Goal: Information Seeking & Learning: Compare options

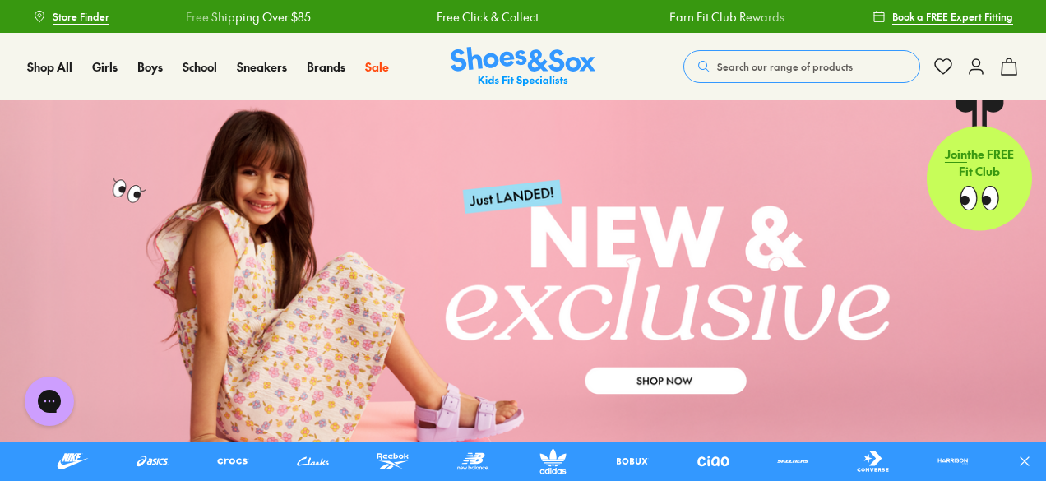
click at [774, 73] on button "Search our range of products" at bounding box center [801, 66] width 237 height 33
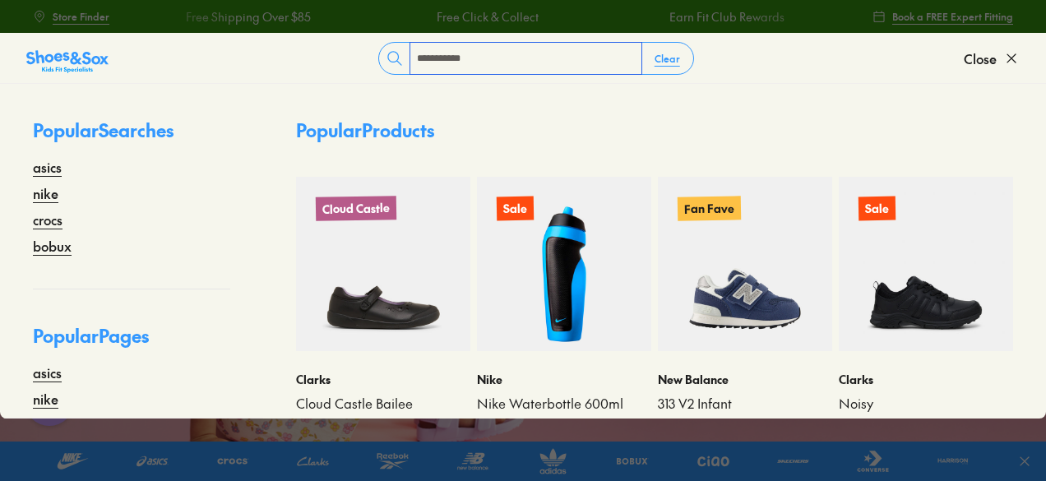
type input "**********"
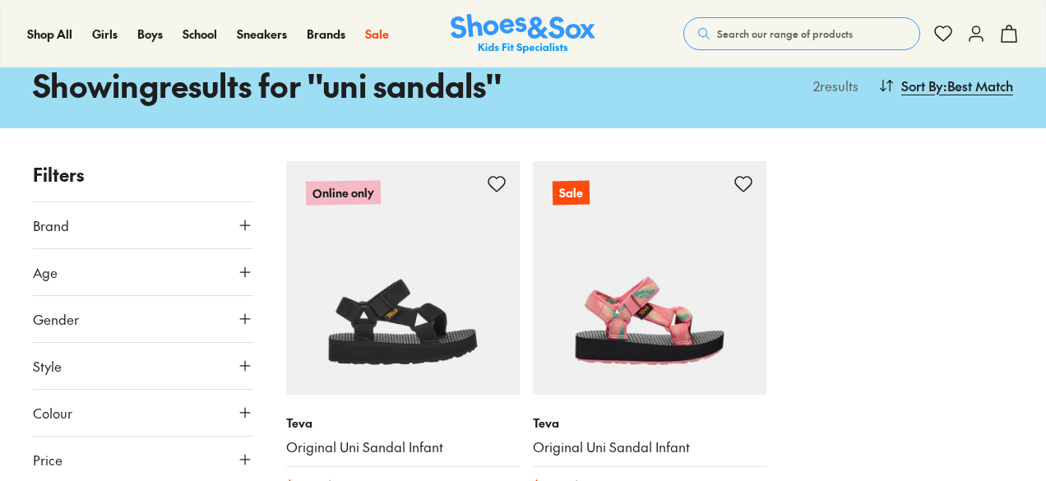
scroll to position [82, 0]
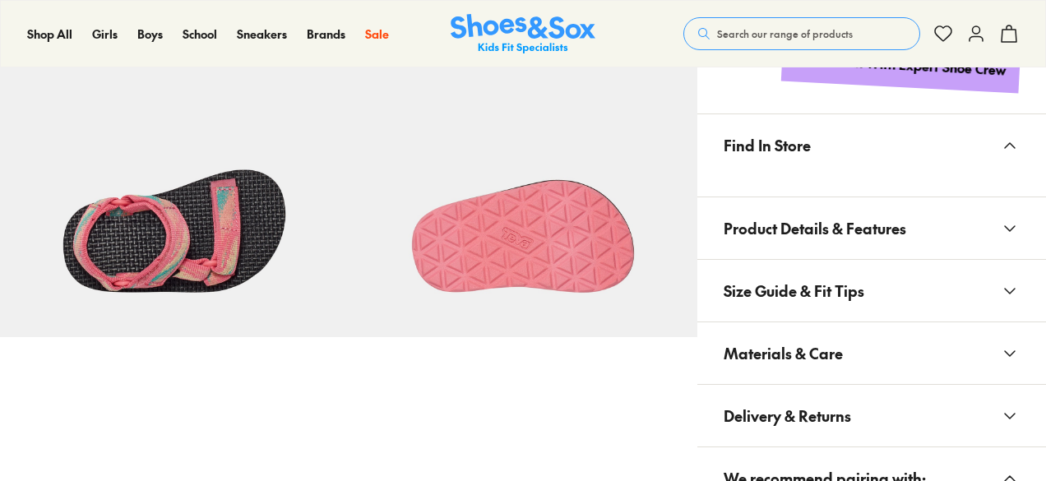
scroll to position [822, 0]
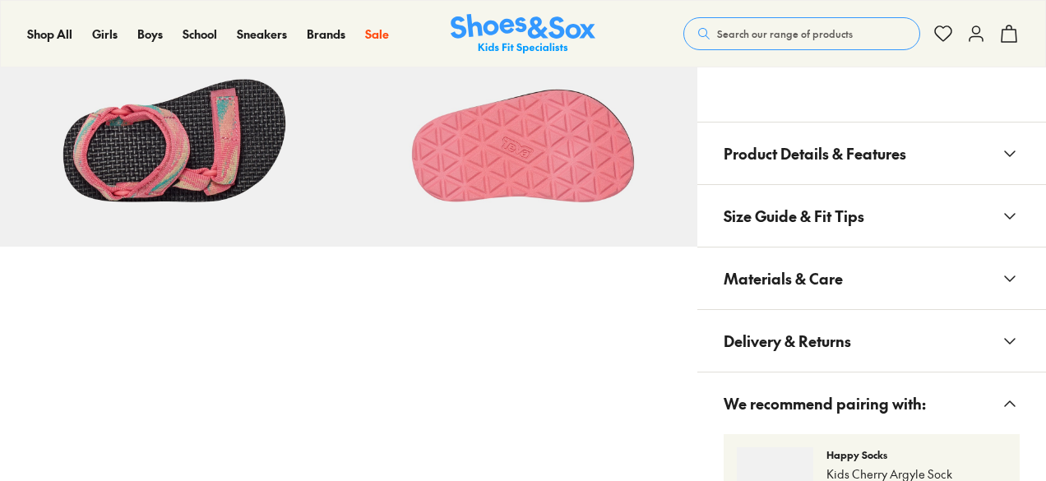
click at [961, 268] on button "Materials & Care" at bounding box center [871, 278] width 349 height 62
select select "*"
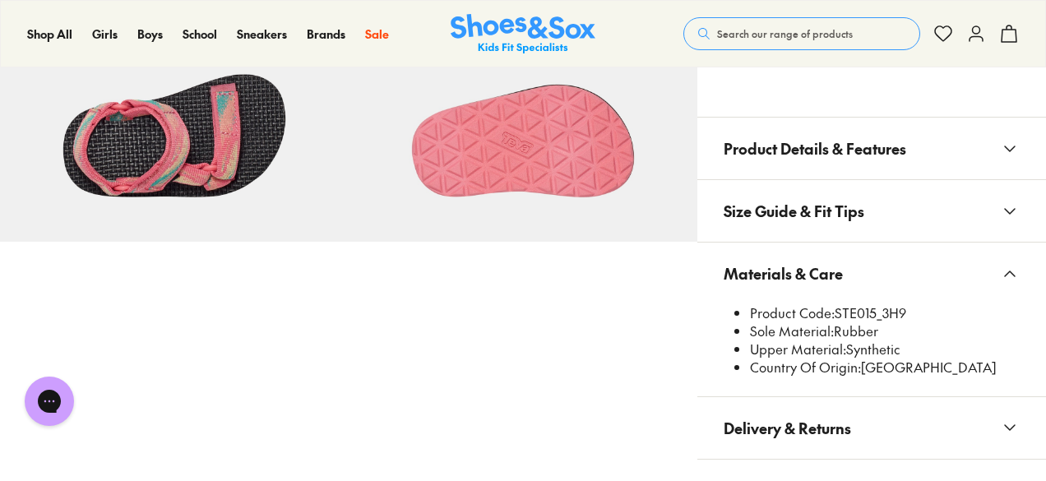
scroll to position [0, 0]
drag, startPoint x: 835, startPoint y: 309, endPoint x: 876, endPoint y: 316, distance: 40.8
click at [876, 316] on li "Product Code: STE015_3H9" at bounding box center [885, 313] width 270 height 18
copy li "STE015"
click at [717, 29] on span "Search our range of products" at bounding box center [785, 33] width 136 height 15
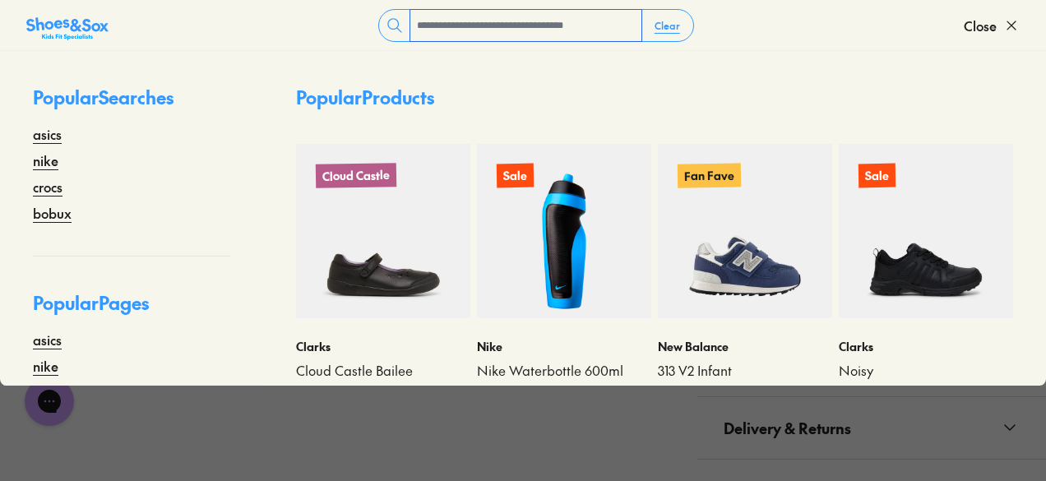
click at [466, 27] on input "text" at bounding box center [525, 25] width 231 height 31
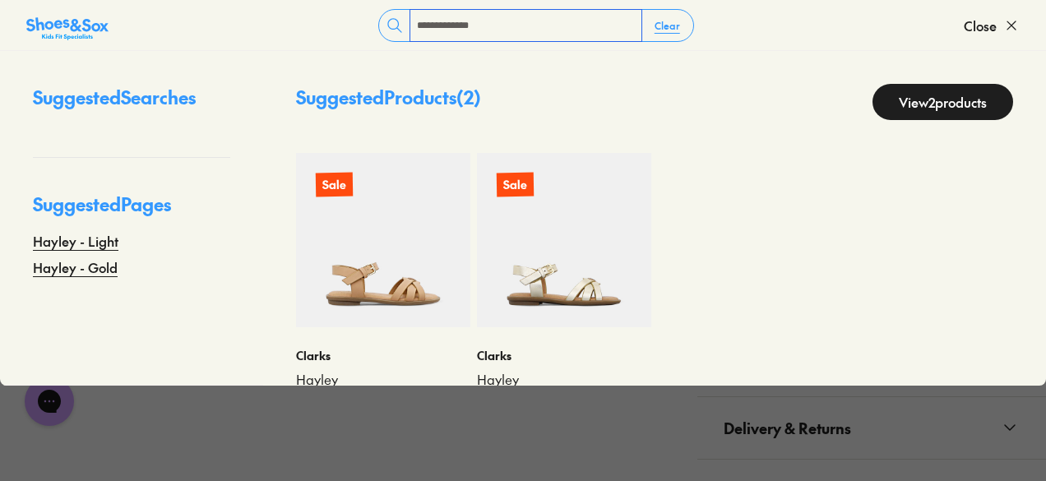
type input "**********"
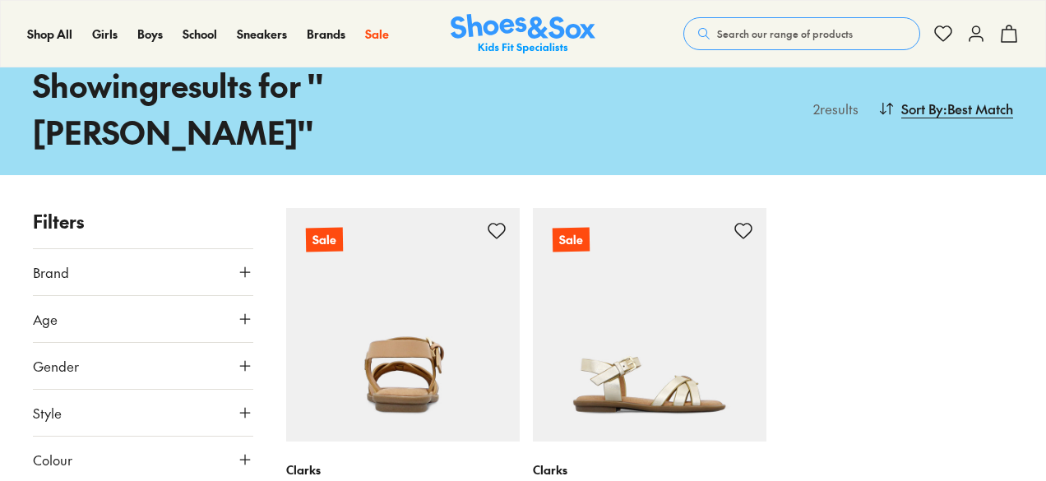
click at [416, 301] on img at bounding box center [402, 324] width 233 height 233
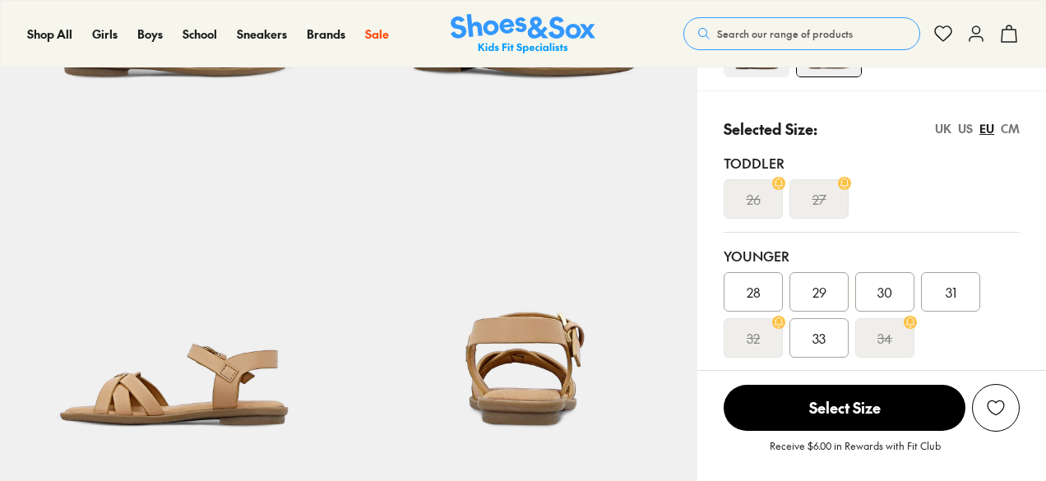
select select "*"
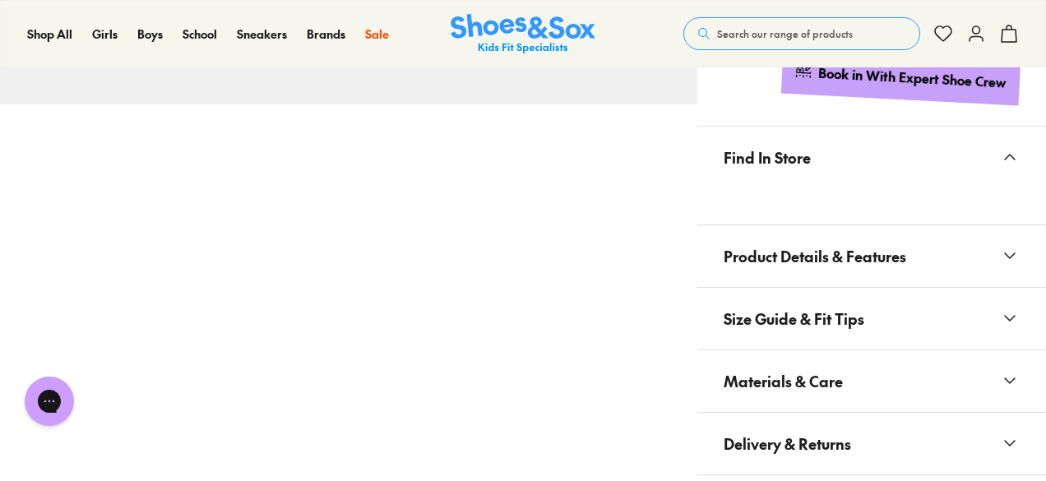
scroll to position [1151, 0]
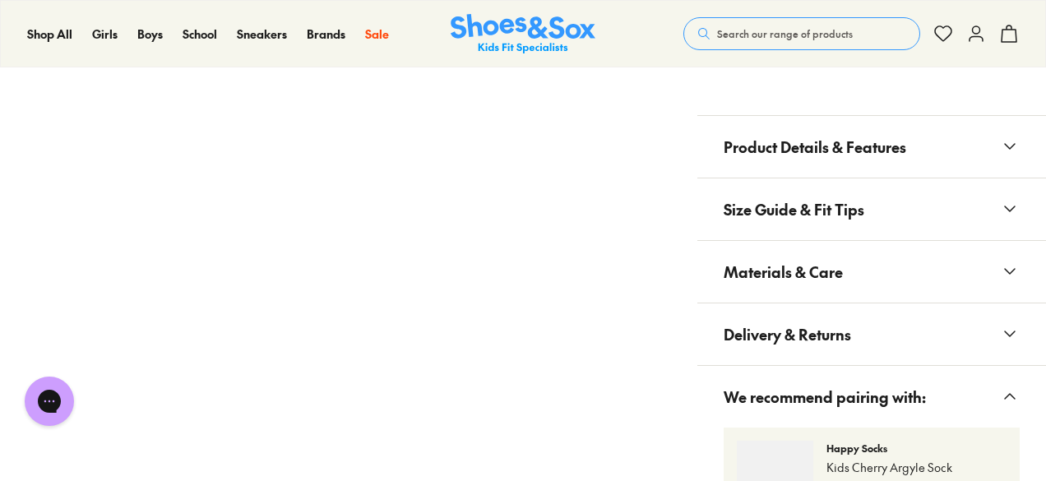
click at [885, 292] on button "Materials & Care" at bounding box center [871, 272] width 349 height 62
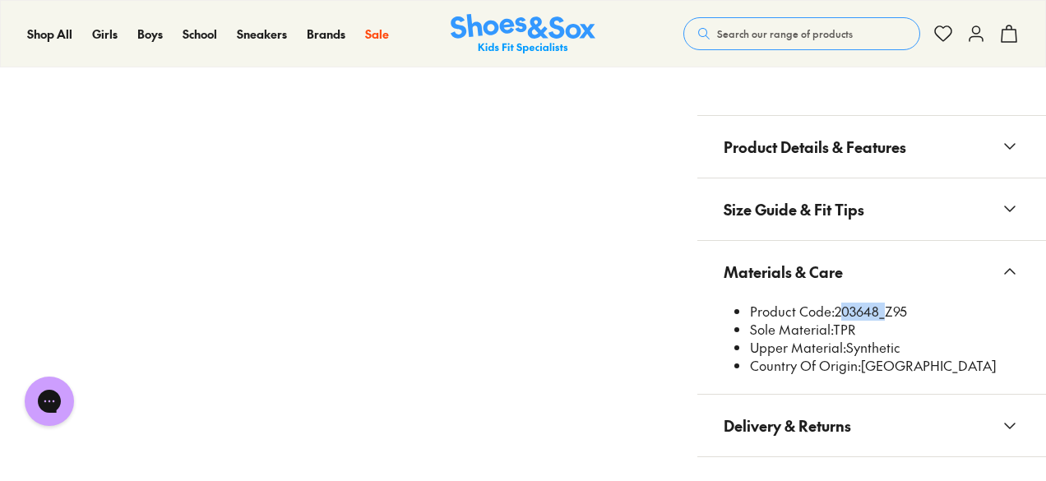
drag, startPoint x: 844, startPoint y: 308, endPoint x: 879, endPoint y: 316, distance: 36.1
click at [879, 316] on li "Product Code: 203648_Z95" at bounding box center [885, 312] width 270 height 18
copy li "203648"
click at [733, 30] on span "Search our range of products" at bounding box center [785, 33] width 136 height 15
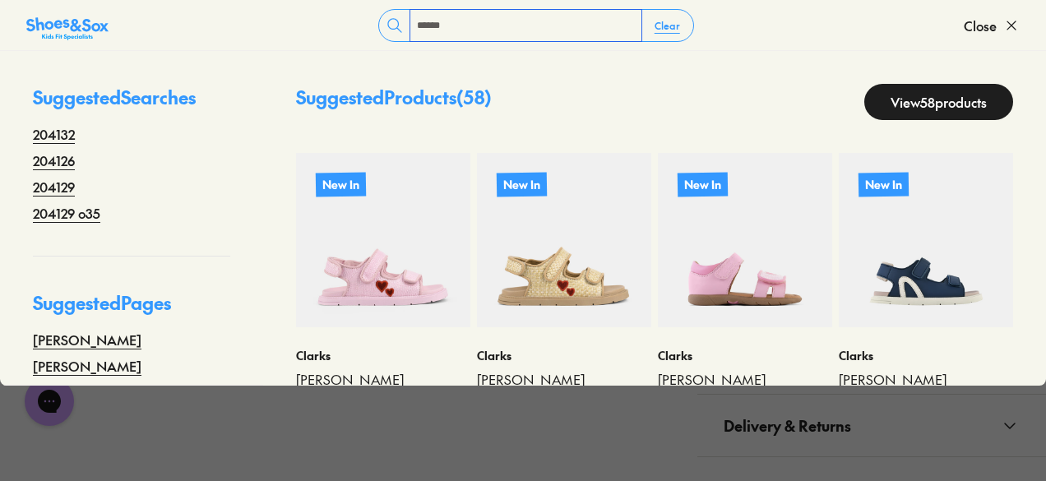
type input "******"
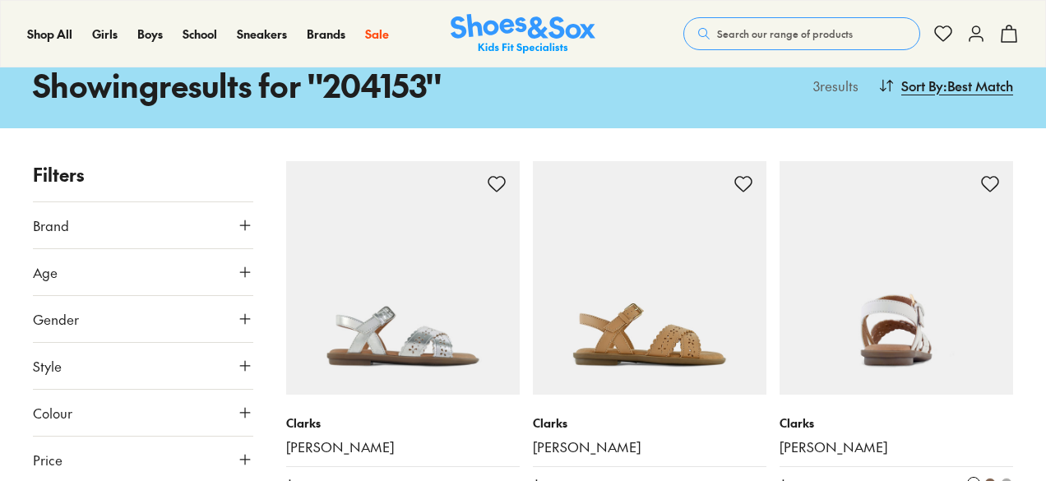
click at [867, 303] on img at bounding box center [895, 277] width 233 height 233
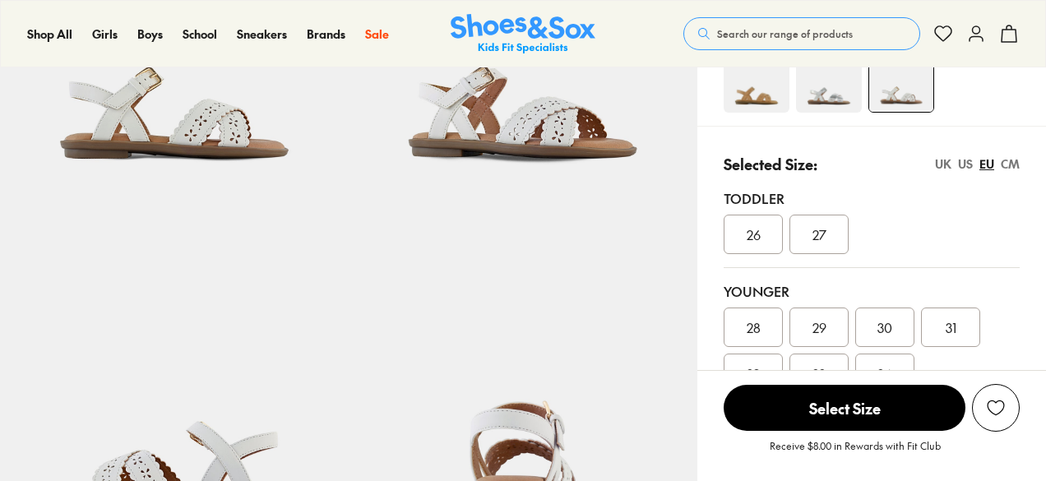
click at [750, 224] on span "26" at bounding box center [754, 234] width 14 height 20
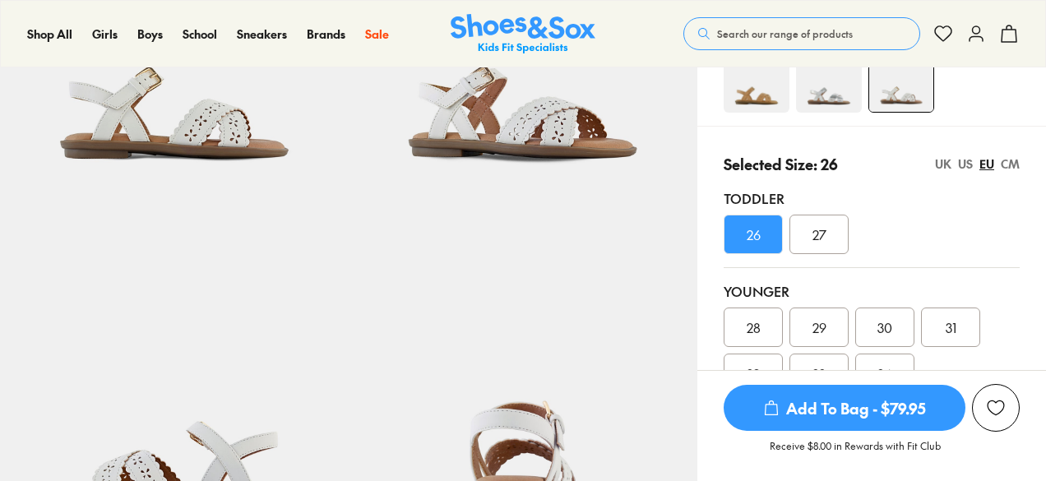
select select "*"
click at [770, 93] on img at bounding box center [756, 80] width 66 height 66
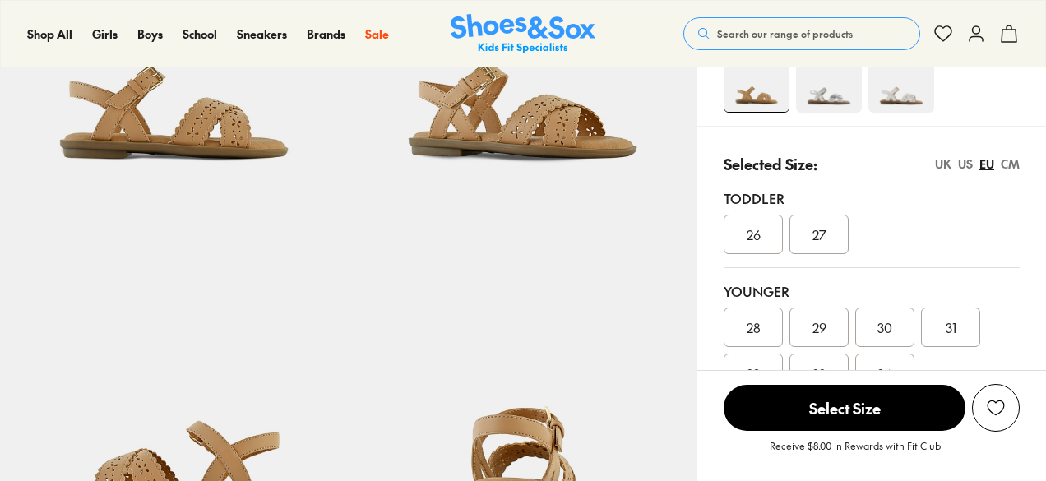
select select "*"
